Goal: Task Accomplishment & Management: Manage account settings

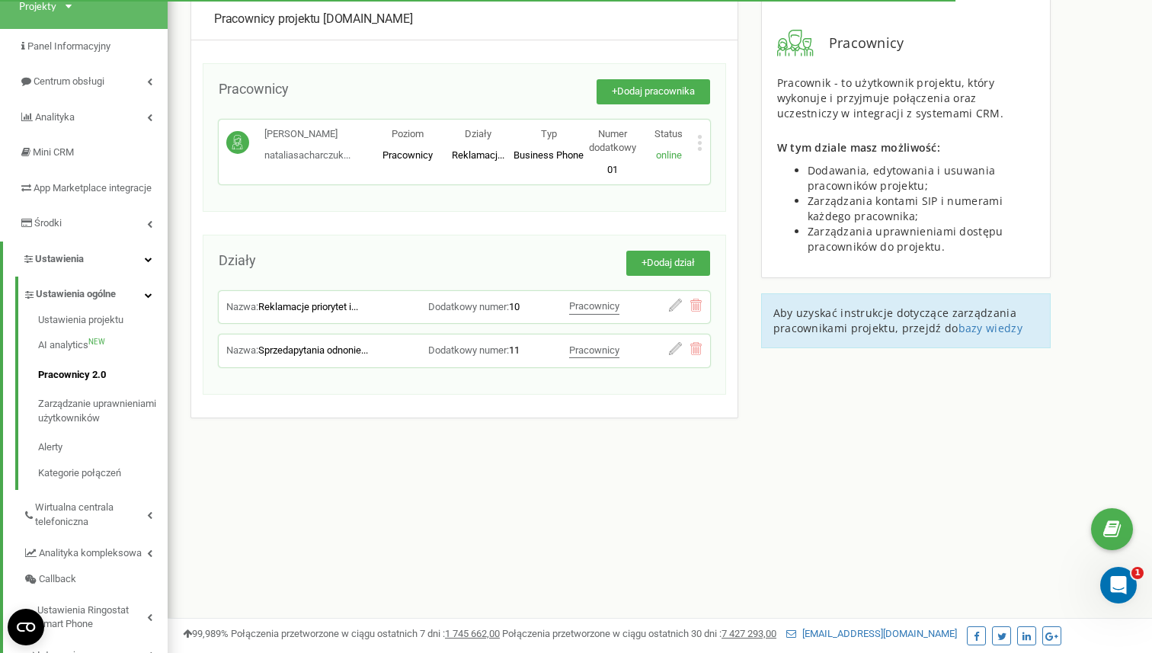
click at [700, 145] on icon at bounding box center [699, 143] width 5 height 16
click at [737, 138] on div "Pracownicy projektu neyla.pl Pracownicy + Dodaj pracownika Natalia Sacharczuk n…" at bounding box center [464, 208] width 548 height 420
click at [680, 105] on div "+ Dodaj pracownika" at bounding box center [499, 99] width 421 height 40
click at [683, 91] on span "Dodaj pracownika" at bounding box center [656, 90] width 78 height 11
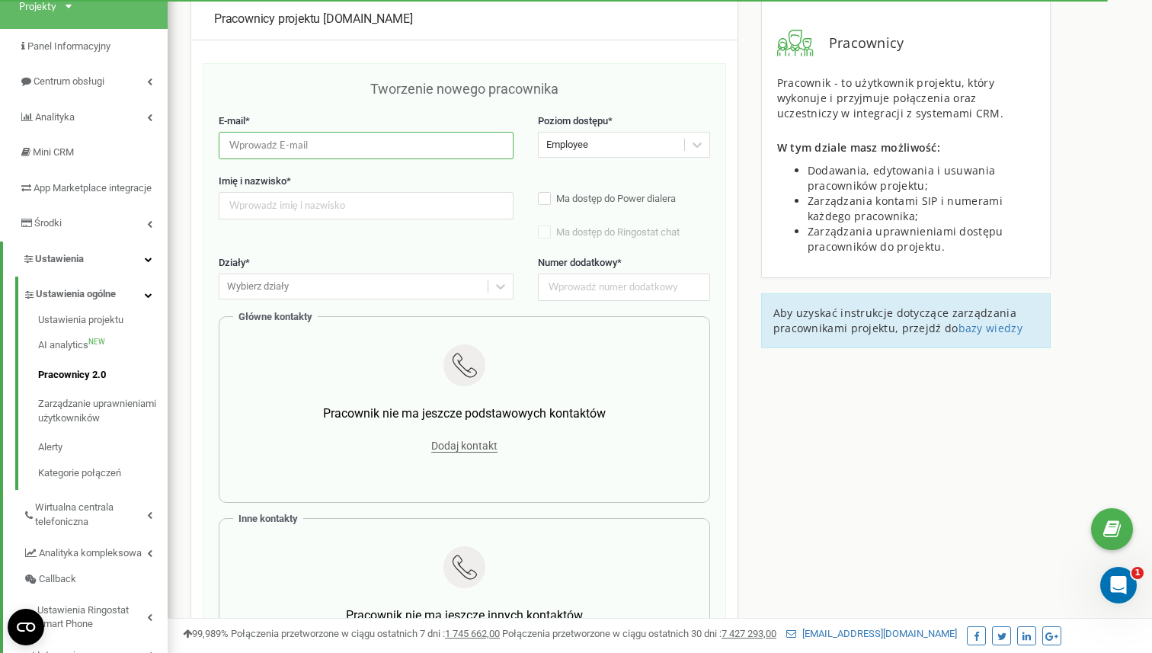
click at [335, 156] on input "email" at bounding box center [366, 145] width 295 height 27
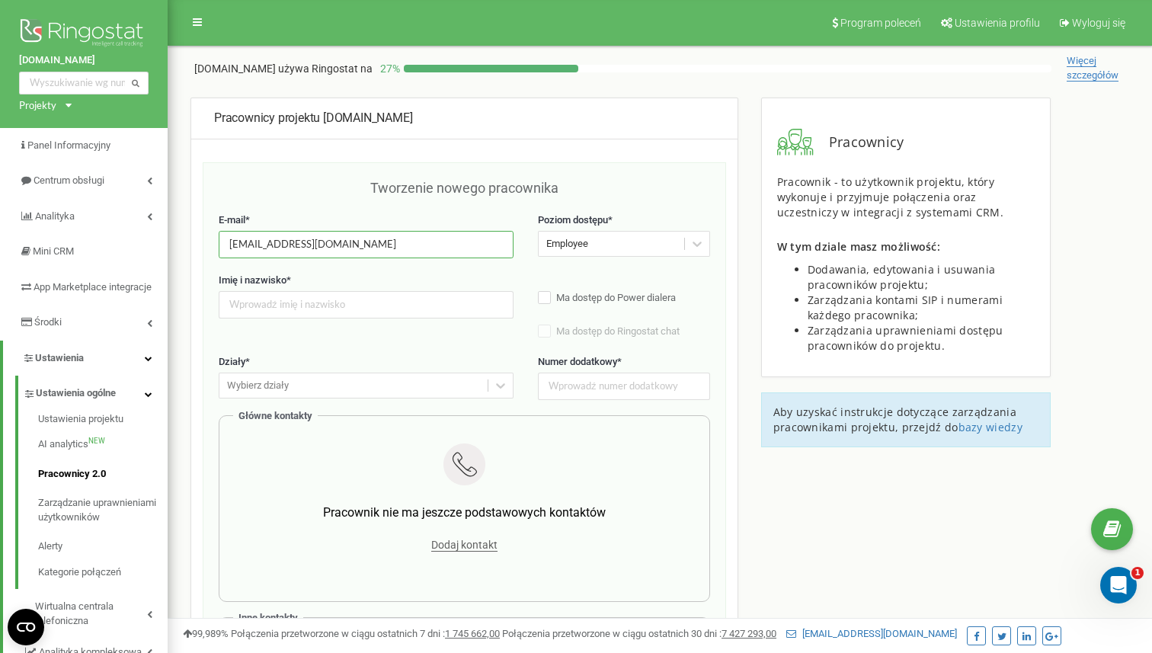
type input "kingazdunczyk@neyla.pl"
click at [336, 290] on div "Imię i nazwisko *" at bounding box center [366, 296] width 295 height 45
click at [304, 308] on input "text" at bounding box center [366, 304] width 295 height 27
click at [552, 299] on label "Ma dostęp do Power dialera" at bounding box center [624, 298] width 172 height 15
click at [546, 334] on label "Ma dostęp do Ringostat chat" at bounding box center [624, 332] width 172 height 15
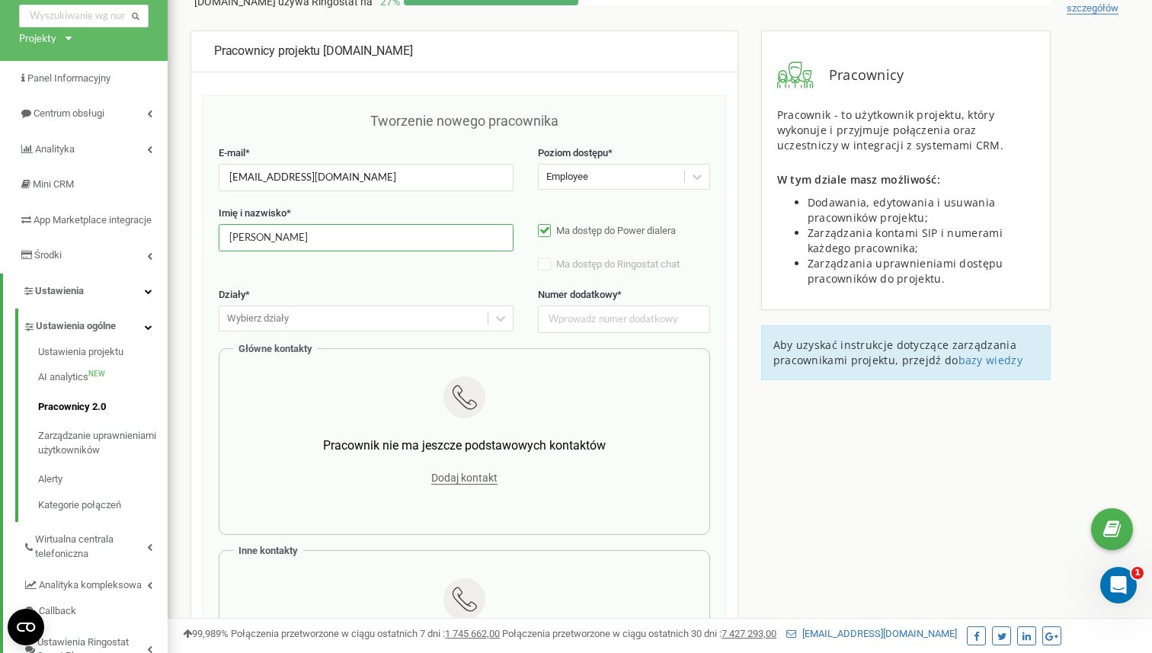
scroll to position [70, 0]
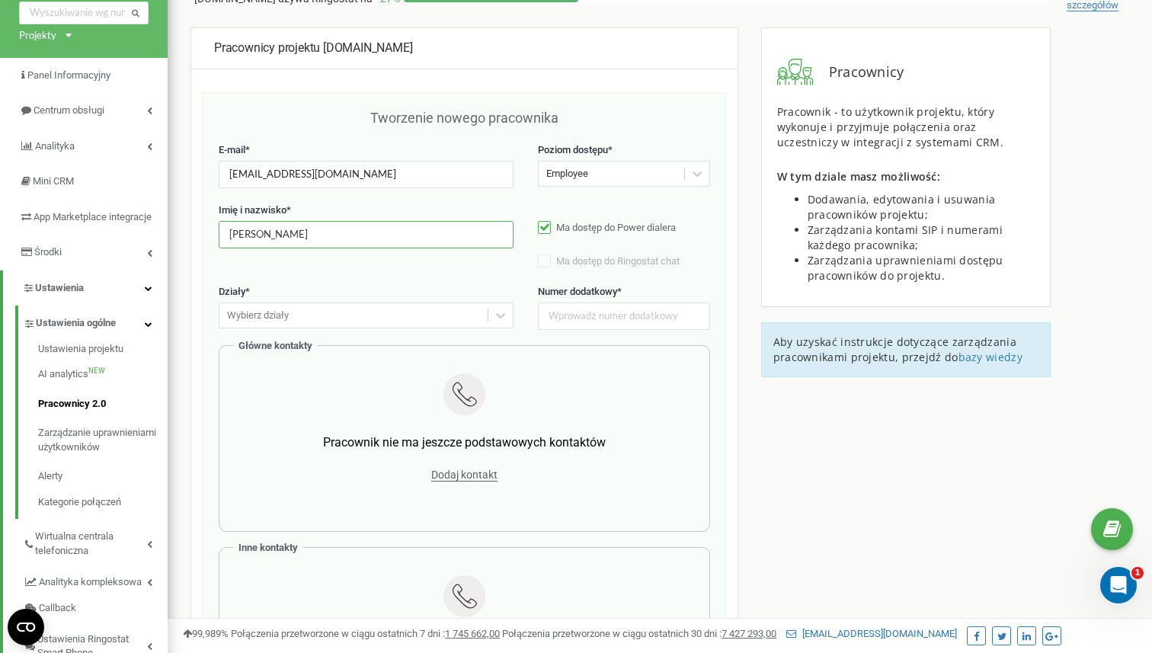
type input "Kinga Zduńczyk"
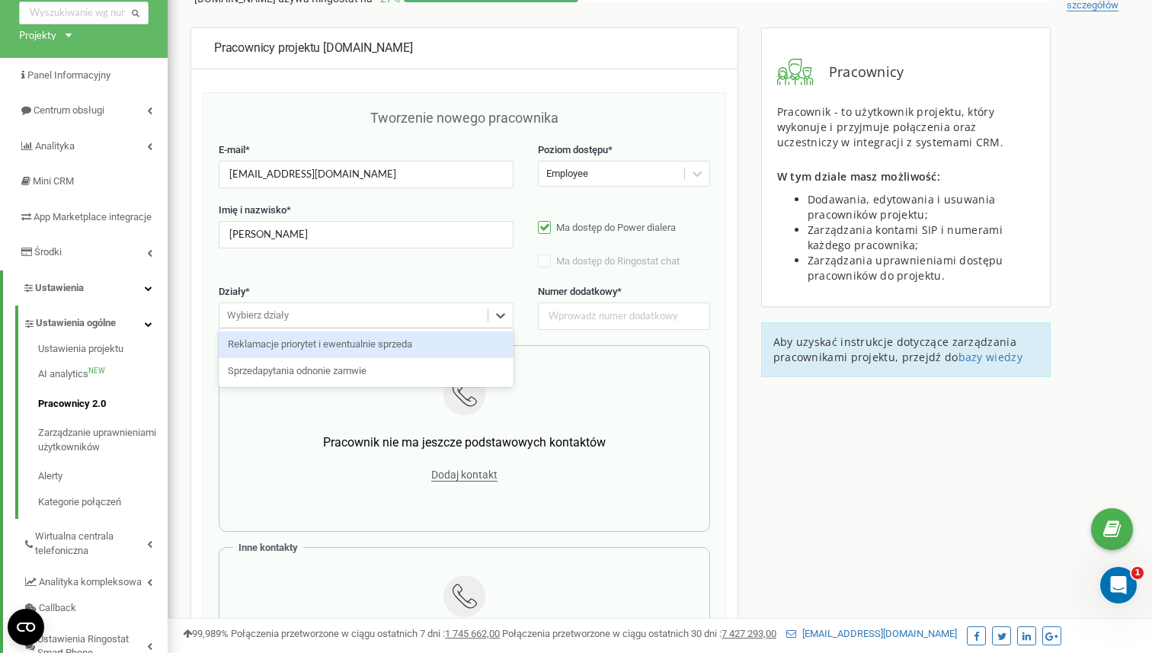
click at [448, 325] on div "Wybierz działy" at bounding box center [353, 316] width 268 height 24
click at [443, 346] on div "Reklamacje priorytet i ewentualnie sprzeda" at bounding box center [366, 344] width 295 height 27
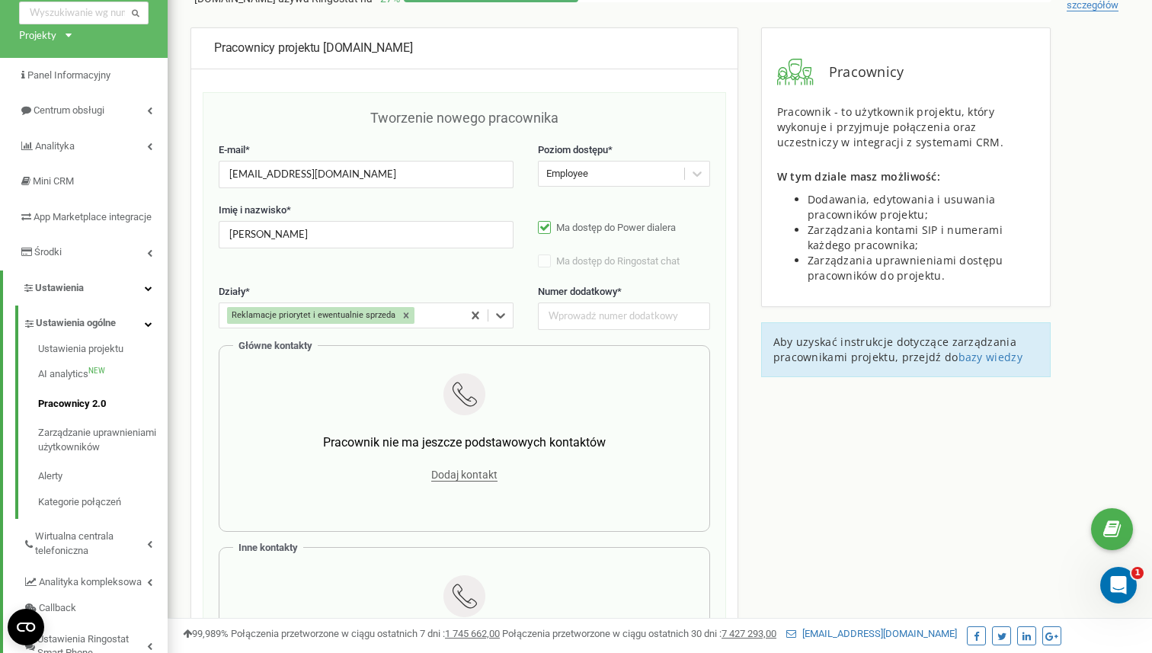
click at [444, 318] on div "Reklamacje priorytet i ewentualnie sprzeda" at bounding box center [341, 316] width 244 height 24
click at [421, 341] on div "Sprzedapytania odnonie zamwie" at bounding box center [366, 344] width 295 height 27
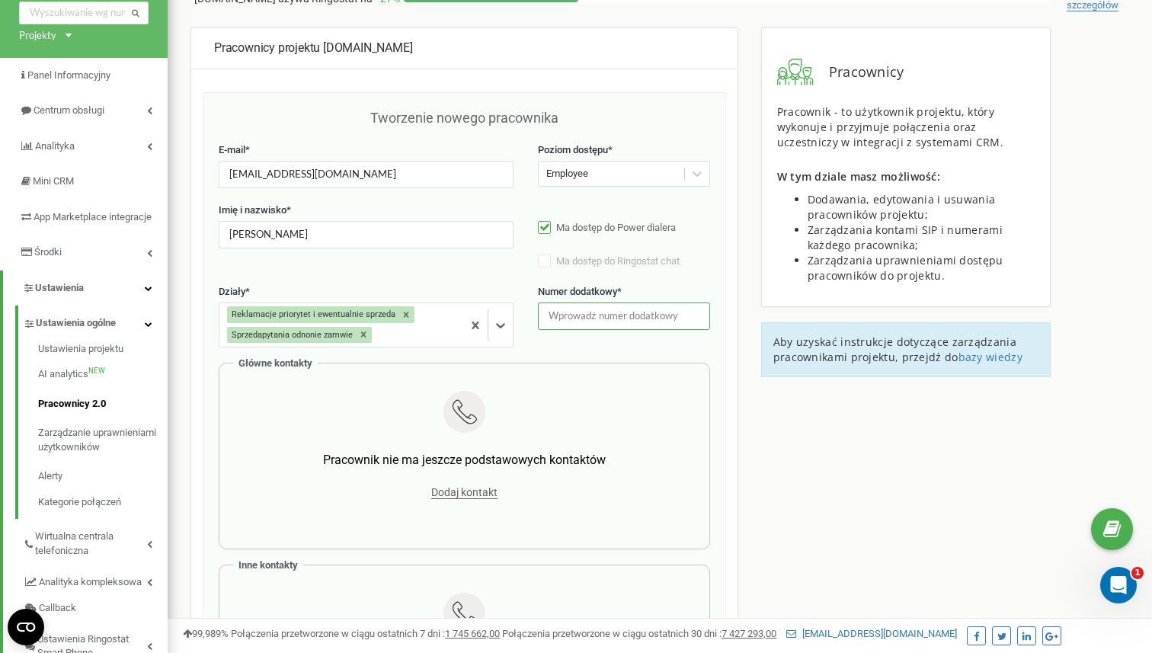
click at [582, 321] on input "text" at bounding box center [624, 315] width 172 height 27
type input "02"
click at [562, 345] on div "Działy * Reklamacje priorytet i ewentualnie sprzeda Sprzedapytania odnonie zamw…" at bounding box center [464, 324] width 491 height 78
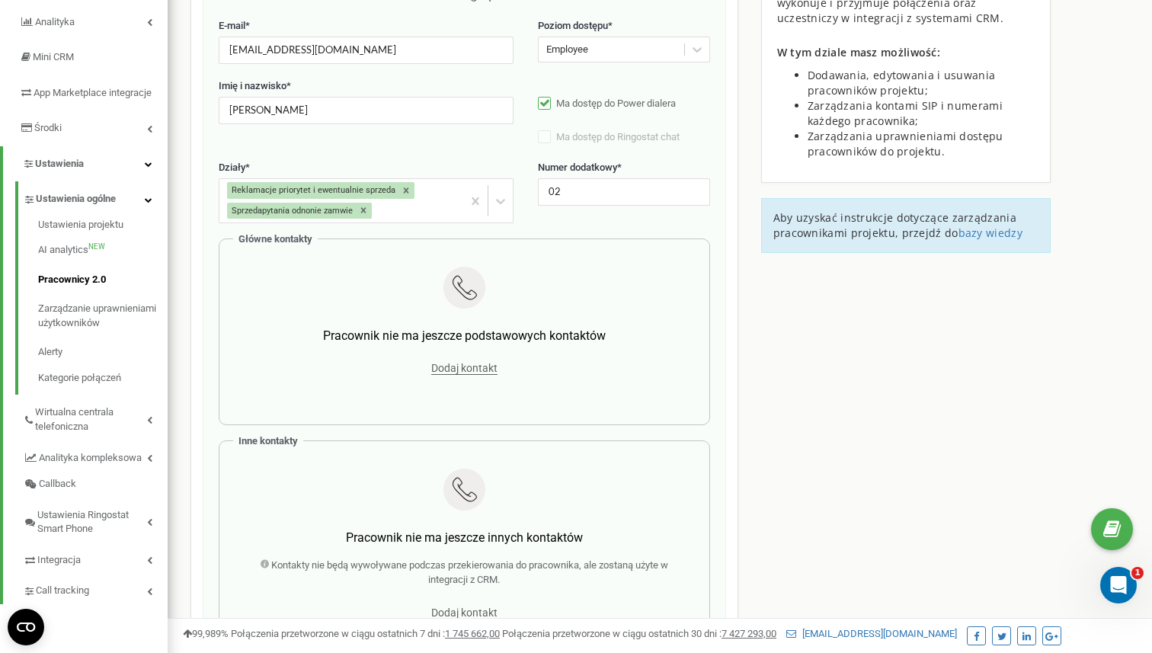
scroll to position [204, 0]
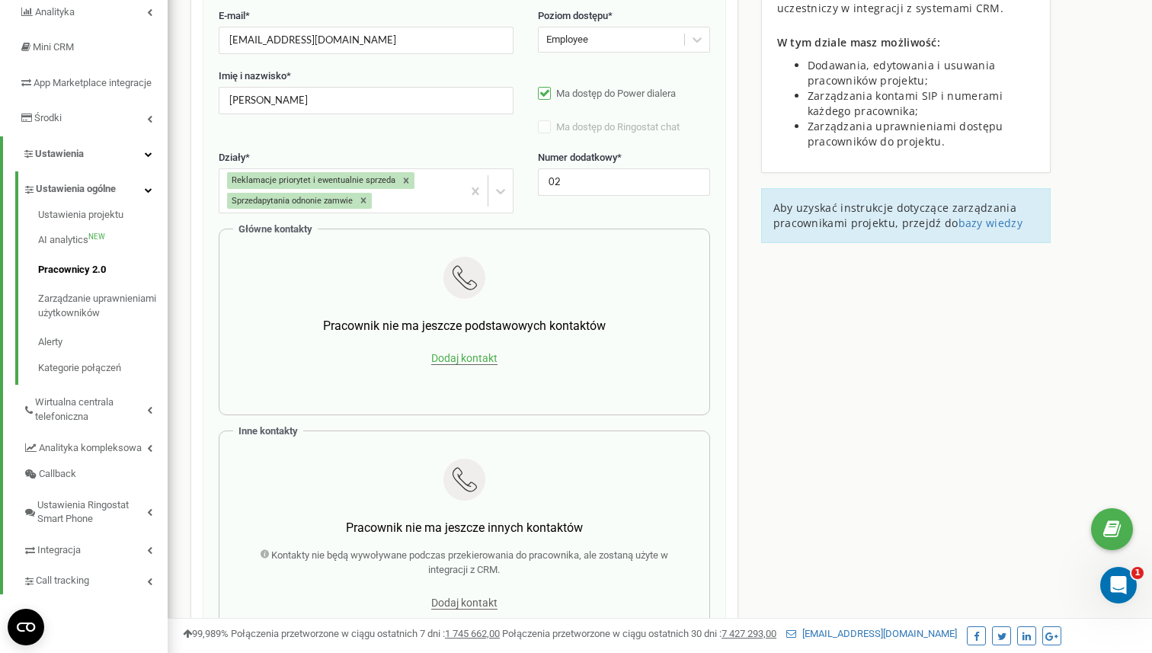
click at [491, 354] on span "Dodaj kontakt" at bounding box center [464, 358] width 66 height 13
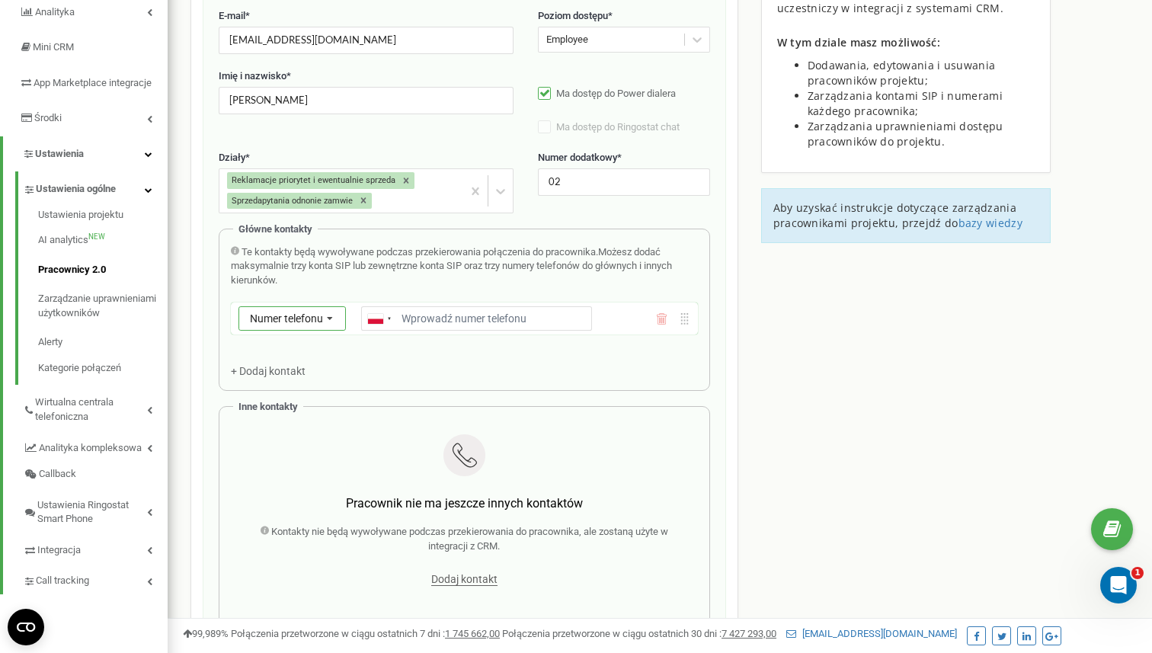
click at [311, 324] on span "Numer telefonu" at bounding box center [286, 318] width 73 height 12
click at [309, 360] on div "SIP" at bounding box center [292, 363] width 106 height 22
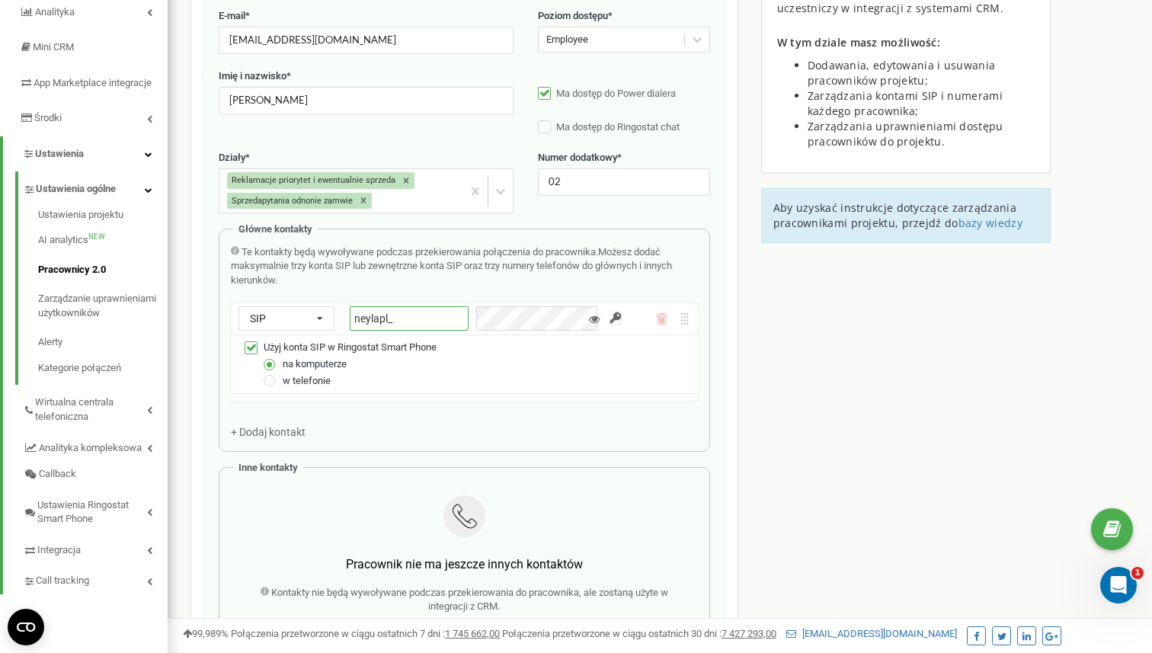
click at [434, 322] on input "neylapl_" at bounding box center [409, 318] width 119 height 24
click at [270, 374] on label at bounding box center [270, 374] width 13 height 0
click at [0, 0] on input "w telefonie" at bounding box center [0, 0] width 0 height 0
type input "neylapl_Kinia_mob"
drag, startPoint x: 440, startPoint y: 319, endPoint x: 344, endPoint y: 318, distance: 95.3
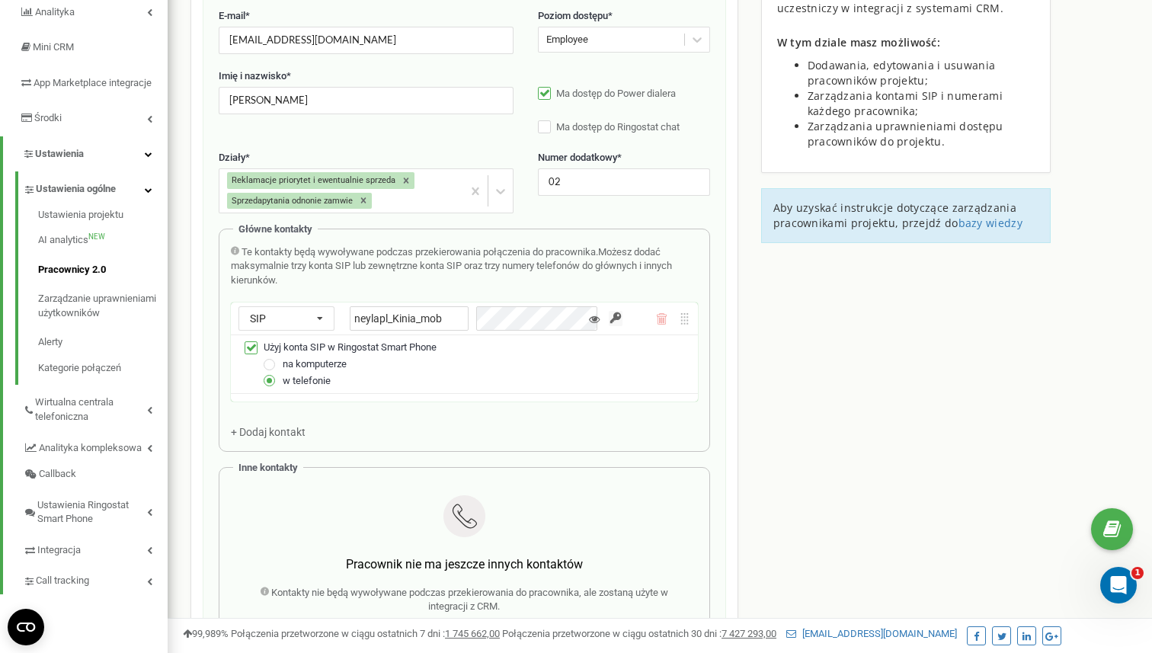
click at [344, 318] on div "SIP Numer telefonu SIP Zewnętrzny SIP neylapl_Kinia_mob" at bounding box center [430, 318] width 384 height 24
click at [546, 128] on label "Ma dostęp do Ringostat chat" at bounding box center [624, 127] width 172 height 15
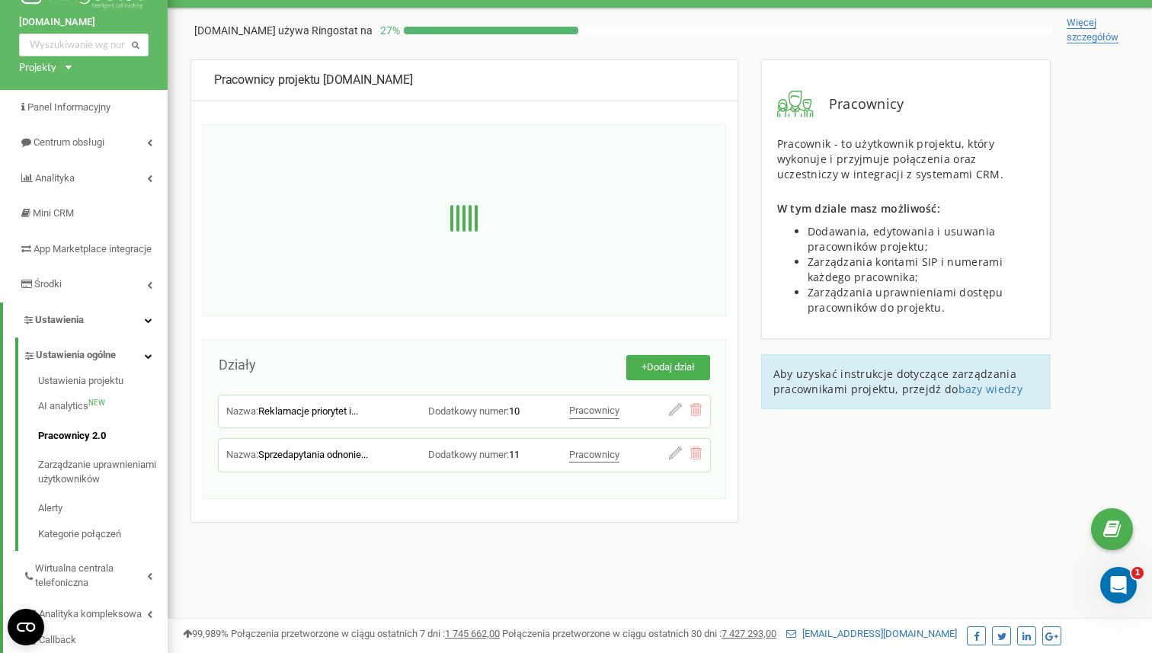
scroll to position [0, 0]
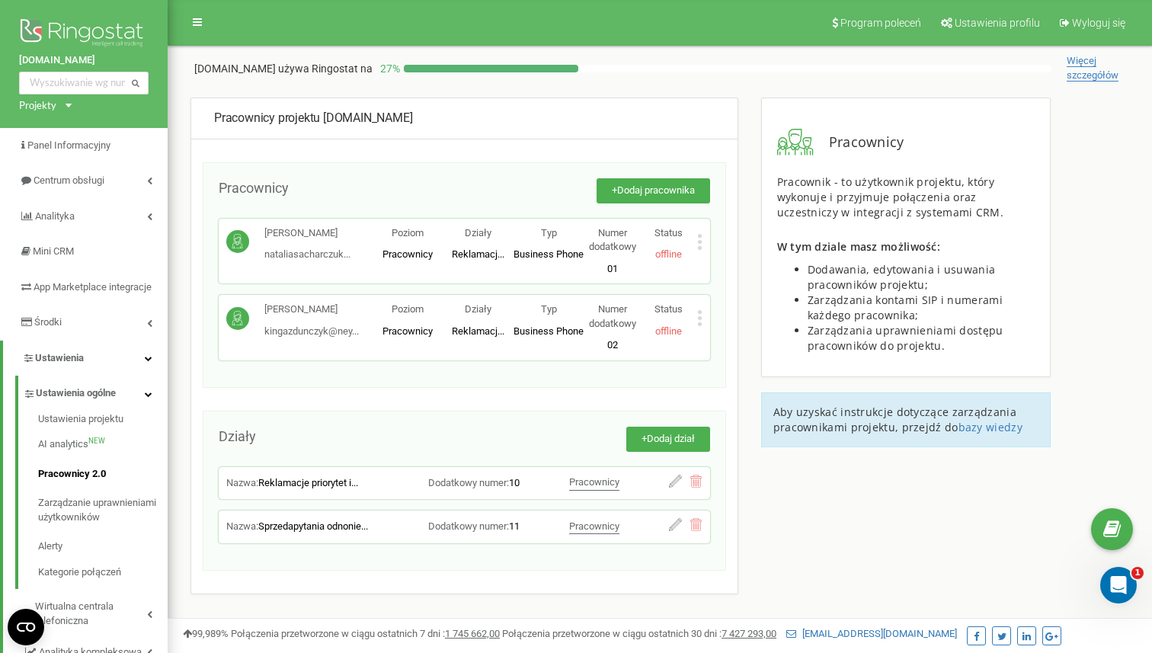
click at [693, 323] on div "Status offline" at bounding box center [669, 320] width 56 height 36
click at [703, 323] on div "Kinga Zduńczyk kingazdunczyk@ney... kingazdunczyk@neyla.pl Poziom Pracownicy Dz…" at bounding box center [464, 328] width 491 height 66
click at [701, 323] on icon at bounding box center [700, 324] width 4 height 4
click at [747, 342] on span "Edytuj" at bounding box center [735, 343] width 34 height 10
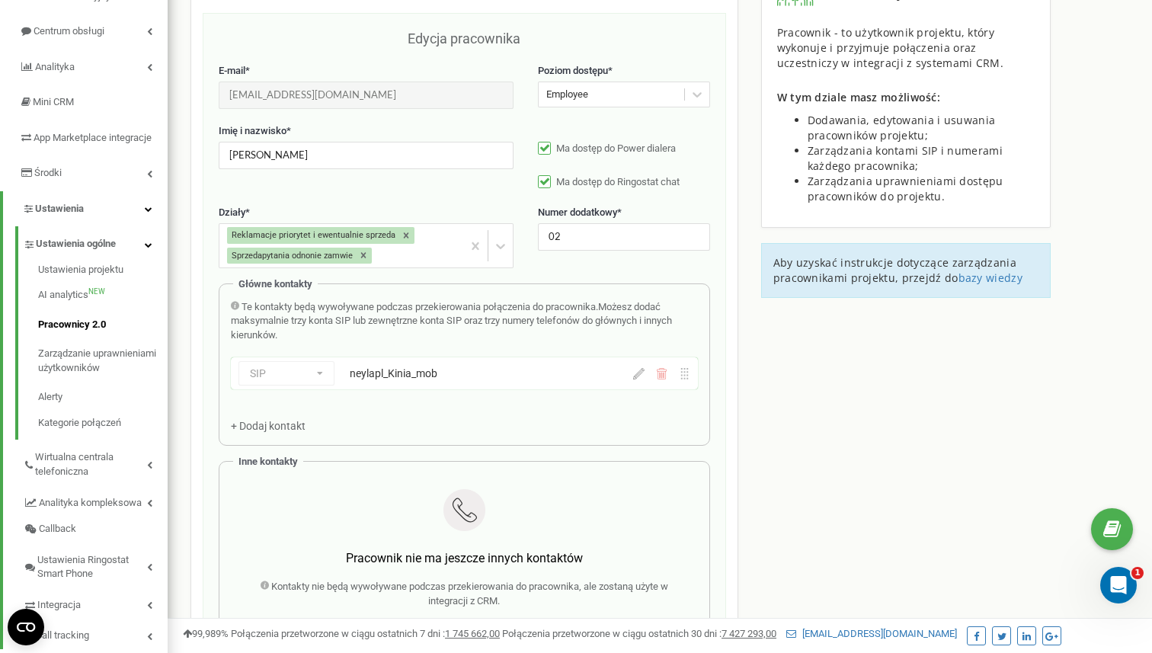
scroll to position [152, 0]
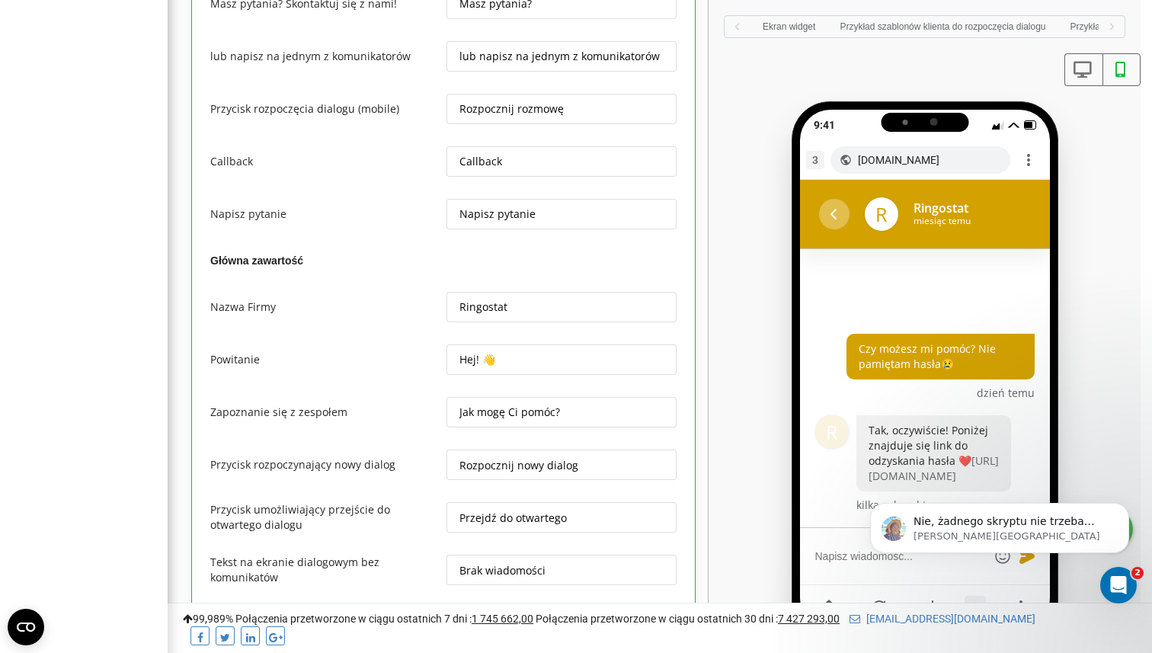
scroll to position [0, 291]
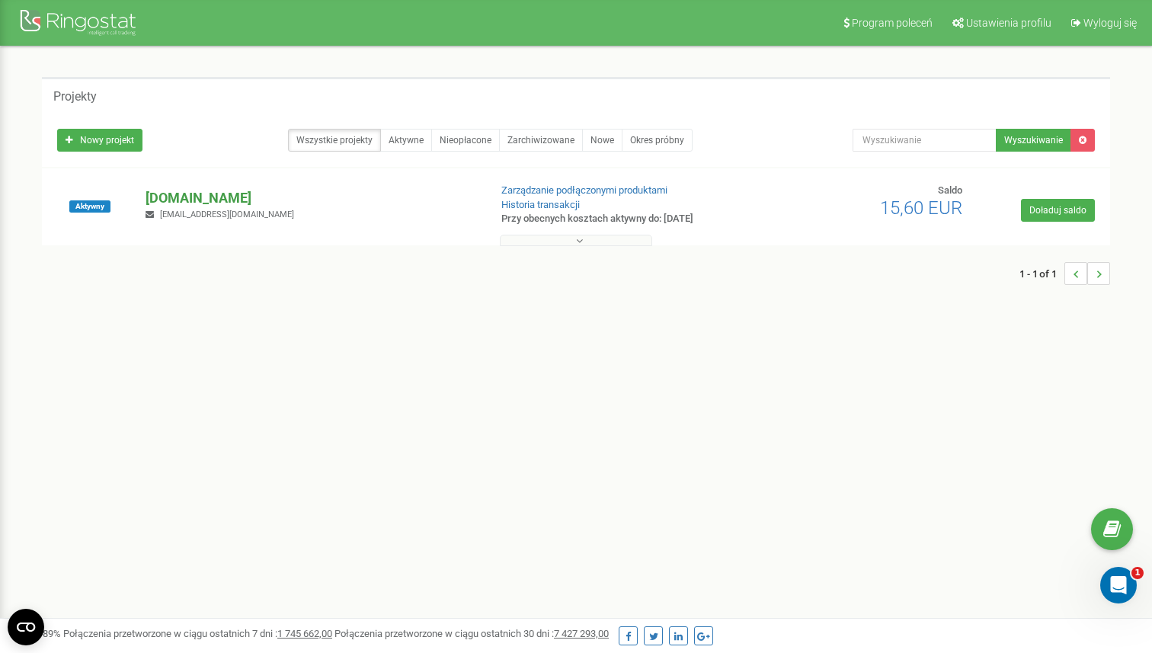
click at [180, 194] on p "[DOMAIN_NAME]" at bounding box center [311, 198] width 331 height 20
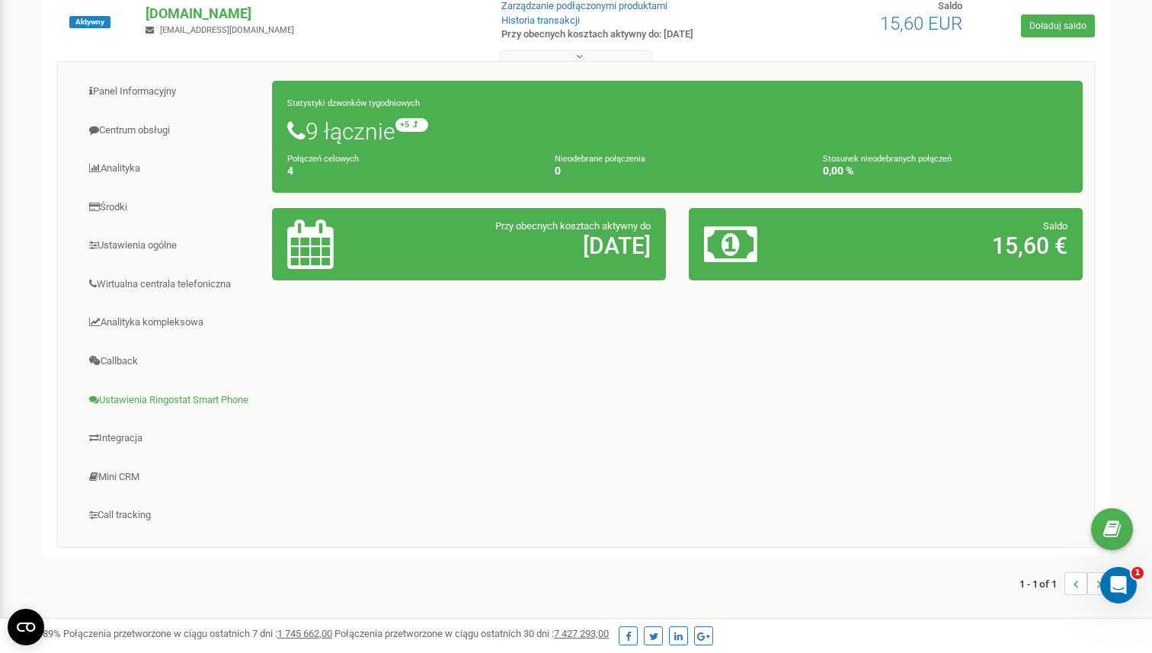
scroll to position [183, 0]
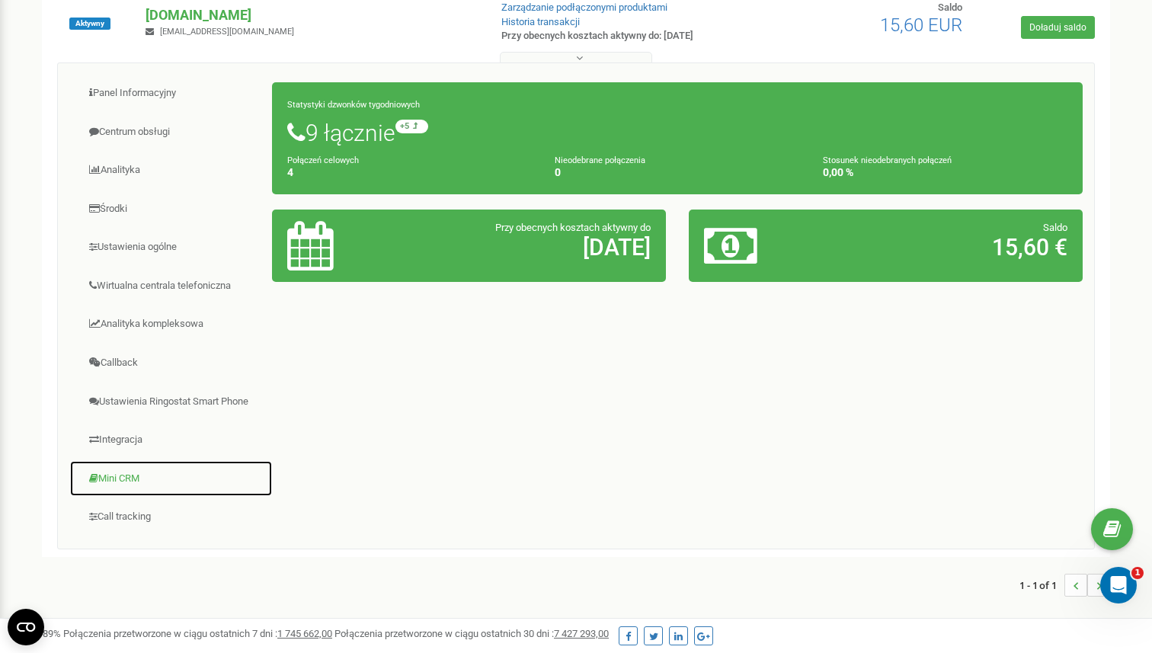
click at [126, 476] on link "Mini CRM" at bounding box center [170, 478] width 203 height 37
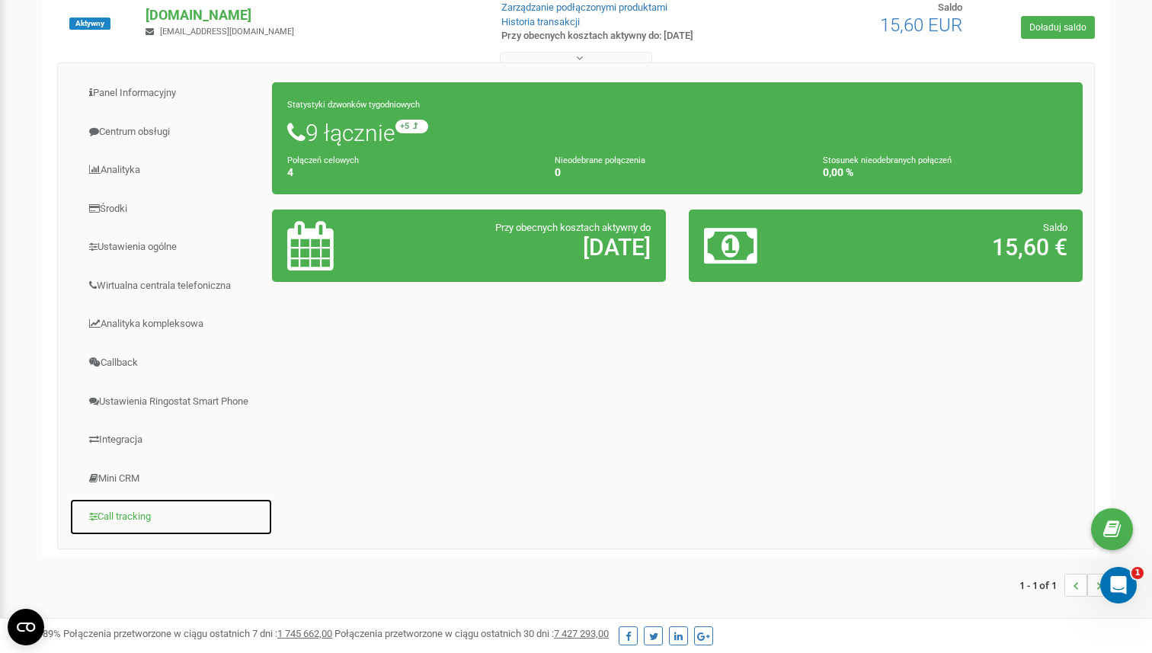
click at [129, 511] on link "Call tracking" at bounding box center [170, 516] width 203 height 37
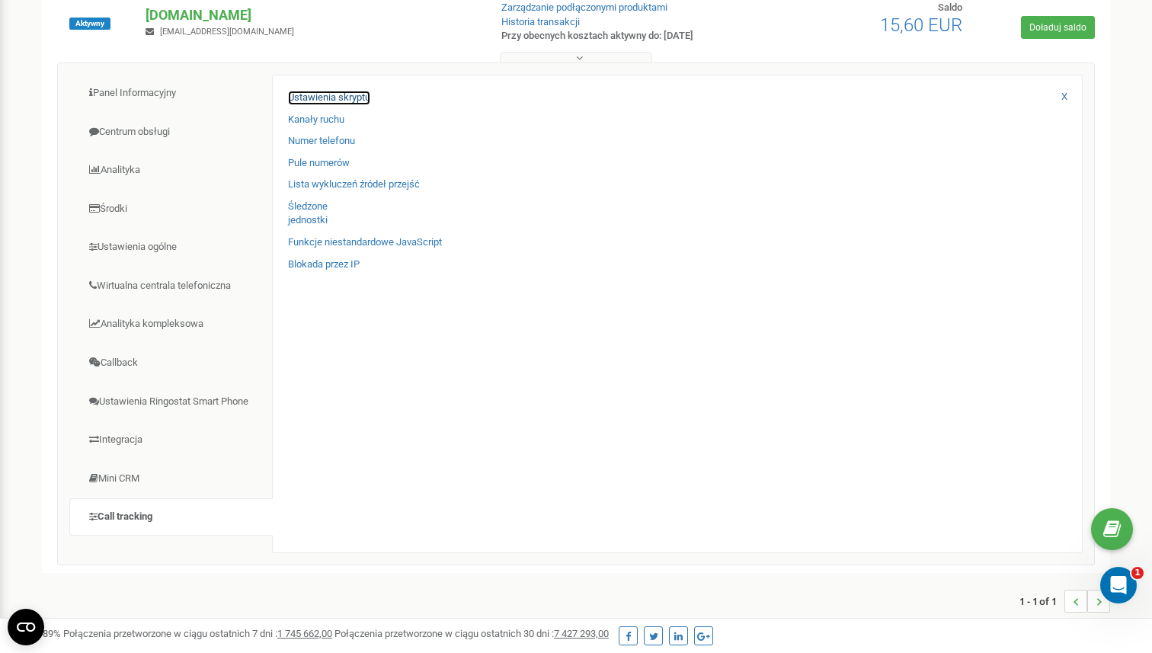
click at [350, 101] on link "Ustawienia skryptu" at bounding box center [329, 98] width 82 height 14
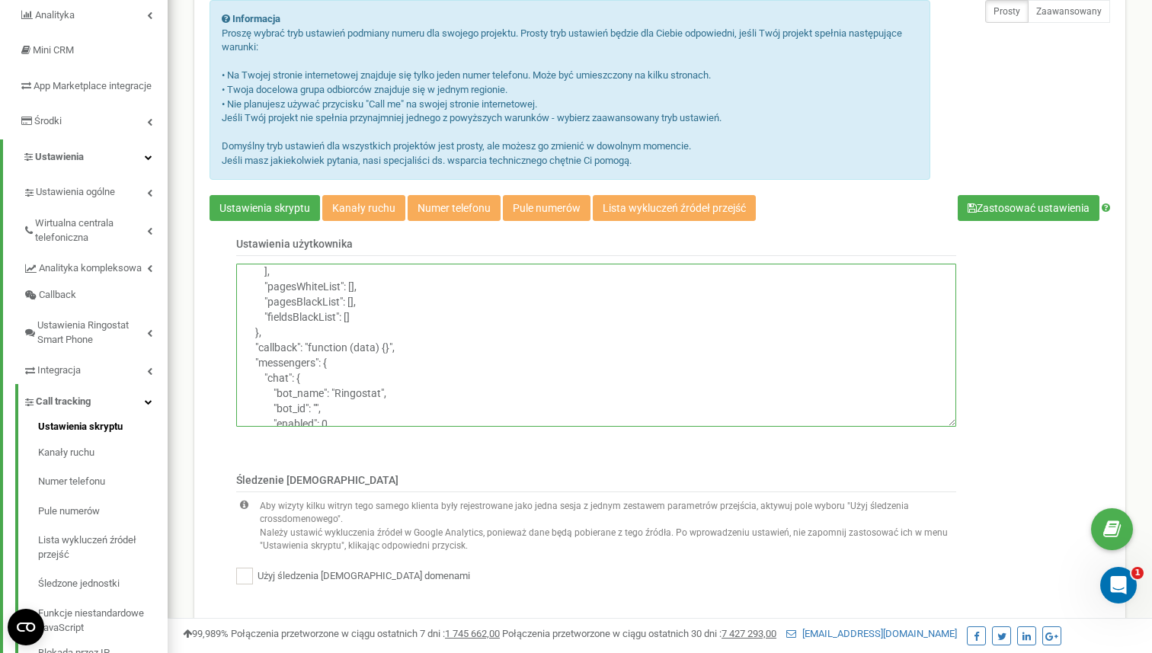
scroll to position [335, 0]
drag, startPoint x: 244, startPoint y: 271, endPoint x: 477, endPoint y: 453, distance: 295.4
click at [477, 453] on div "Ustawienia użytkownika { "[PERSON_NAME]": true, "observeDOM": false, "browserGe…" at bounding box center [583, 346] width 770 height 221
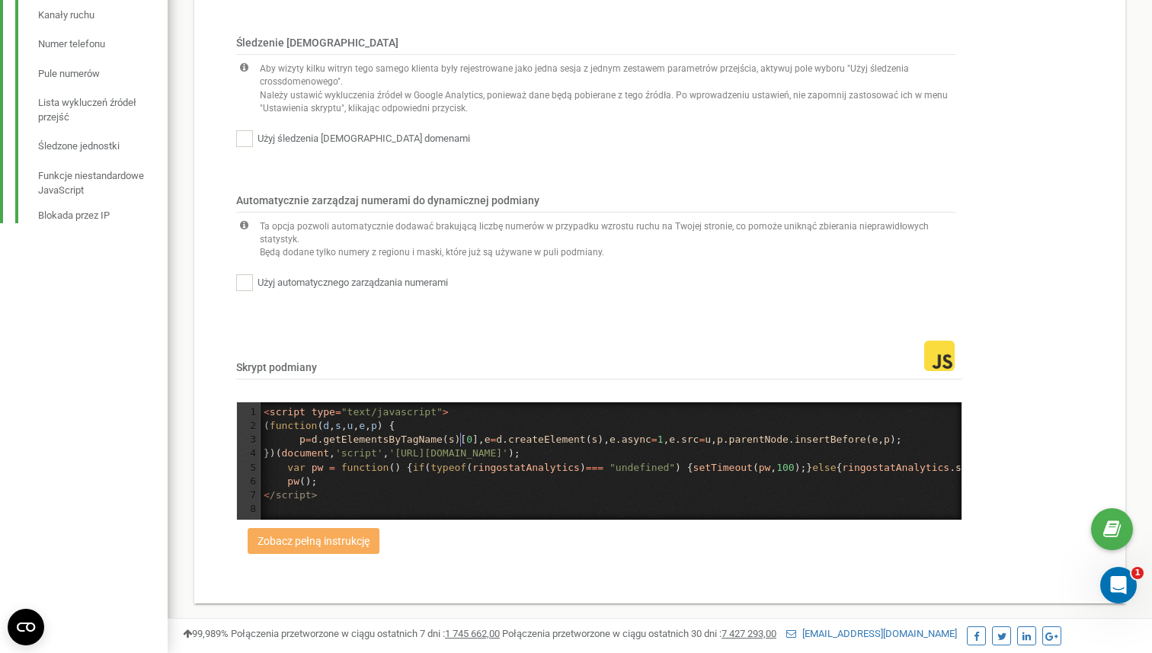
scroll to position [5, 0]
click at [459, 434] on span "p = d . getElementsByTagName ( s )[ 0 ], e = d . createElement ( s ), e . async…" at bounding box center [583, 439] width 639 height 11
click at [341, 546] on button "Zobacz pełną instrukcję" at bounding box center [314, 541] width 132 height 26
